Goal: Check status: Check status

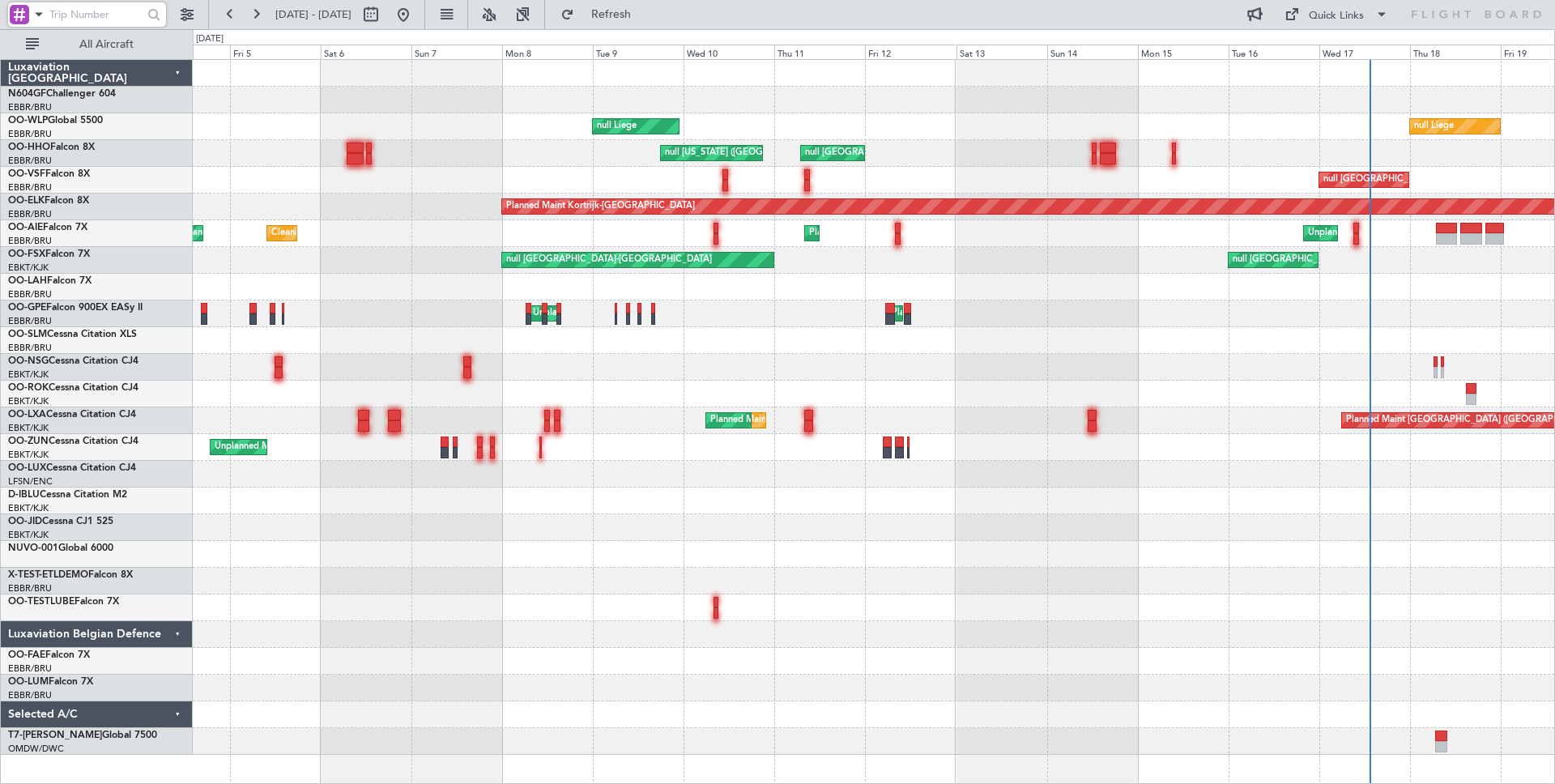
click at [112, 18] on input "text" at bounding box center [94, 15] width 90 height 24
type input "528730"
click at [163, 16] on div at bounding box center [154, 15] width 25 height 25
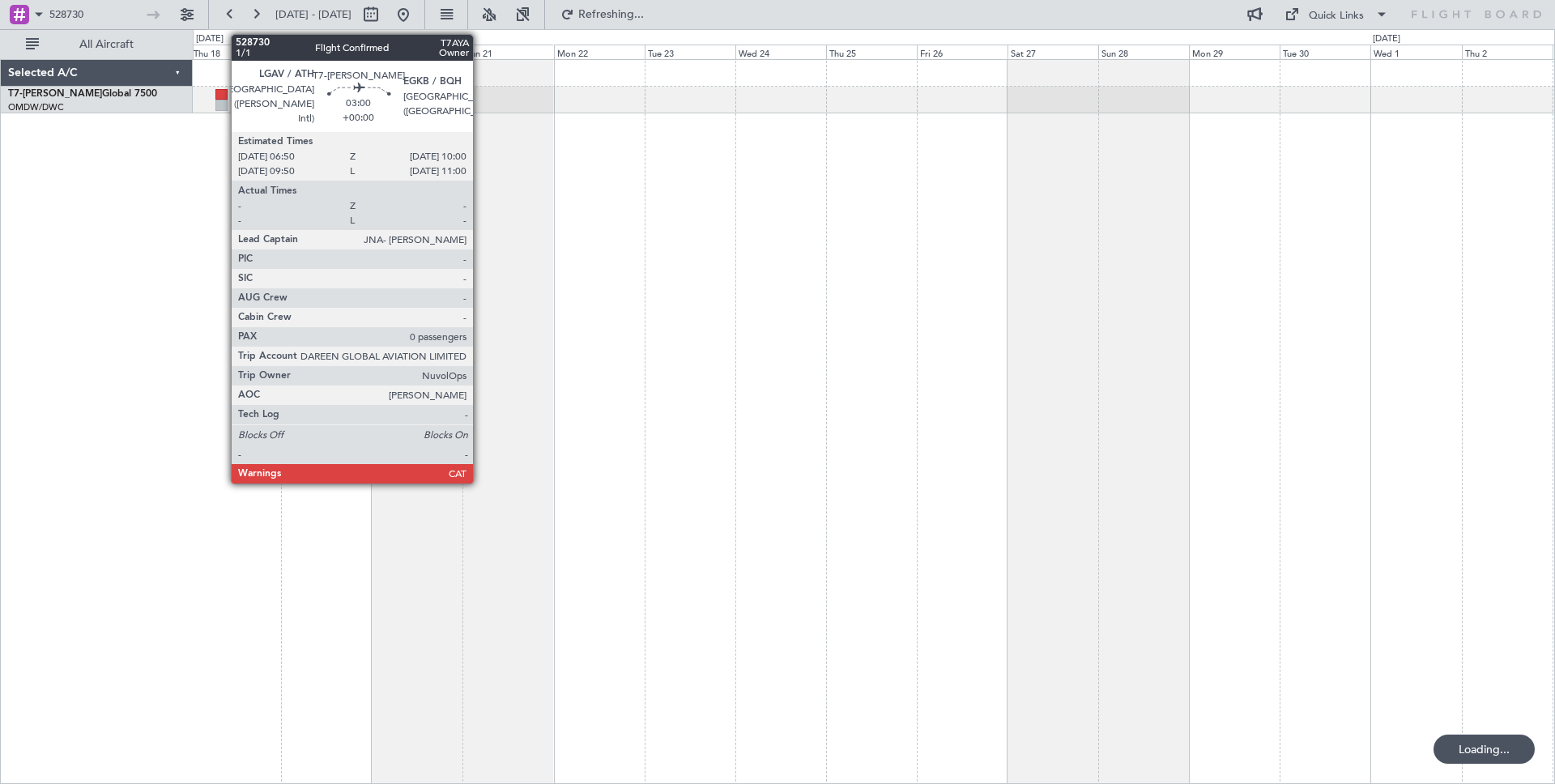
click at [223, 96] on div at bounding box center [221, 94] width 12 height 11
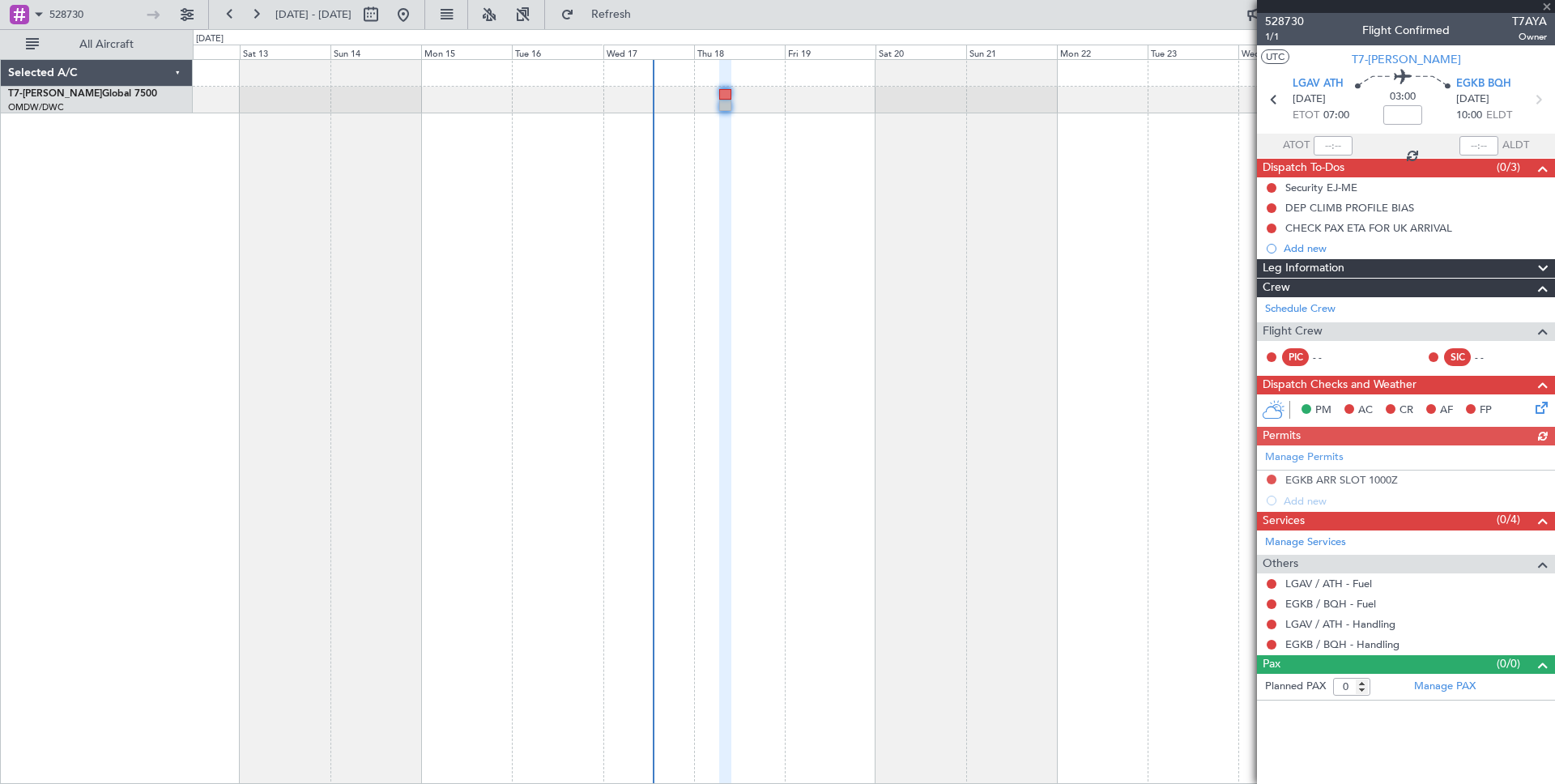
click at [1270, 478] on div "Manage Permits EGKB ARR SLOT 1000Z Add new" at bounding box center [1405, 477] width 298 height 66
click at [1270, 480] on div "Manage Permits EGKB ARR SLOT 1000Z Add new" at bounding box center [1405, 477] width 298 height 66
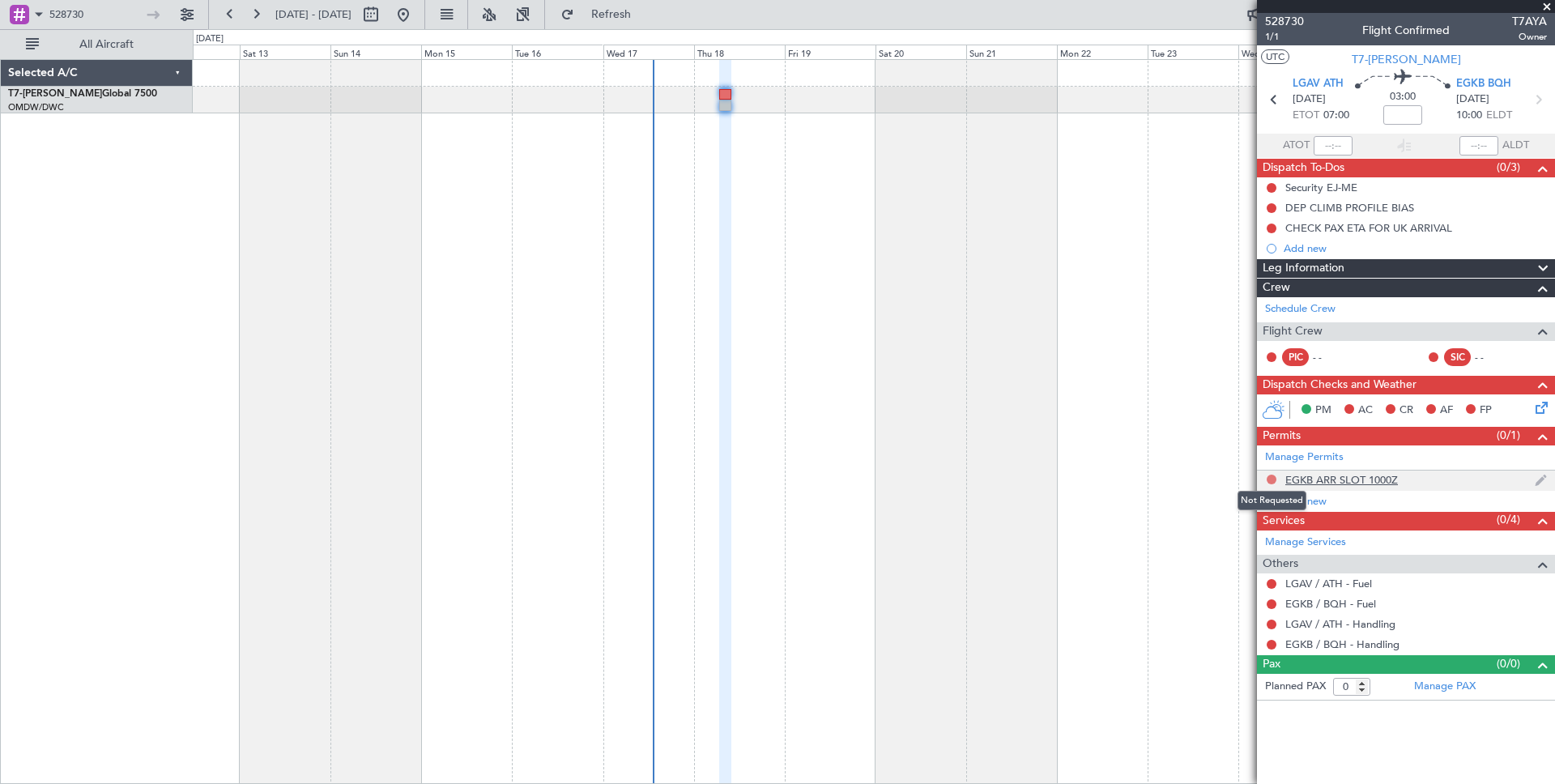
click at [1269, 477] on button at bounding box center [1271, 479] width 9 height 9
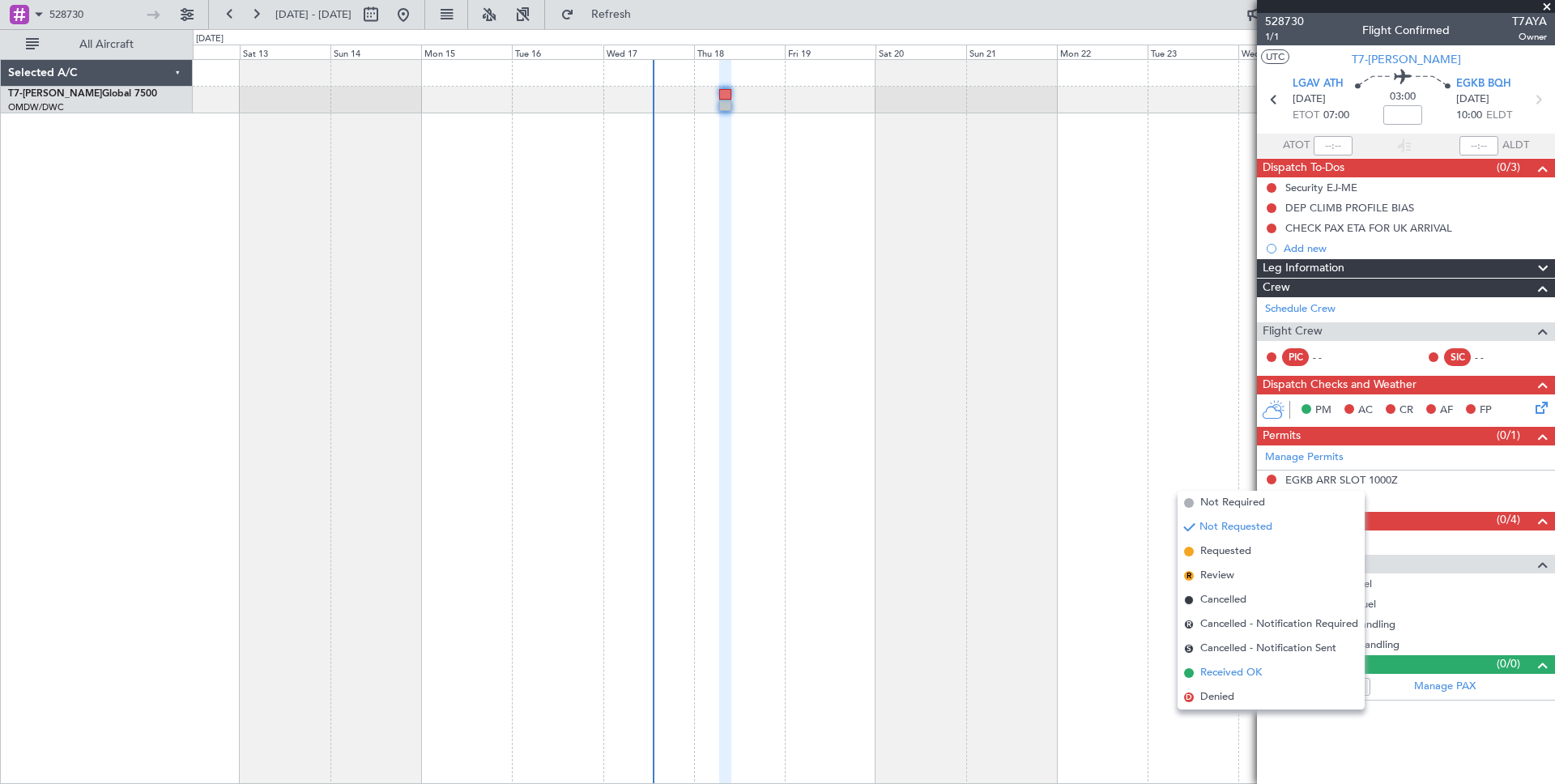
click at [1236, 673] on span "Received OK" at bounding box center [1231, 672] width 62 height 16
